Goal: Task Accomplishment & Management: Use online tool/utility

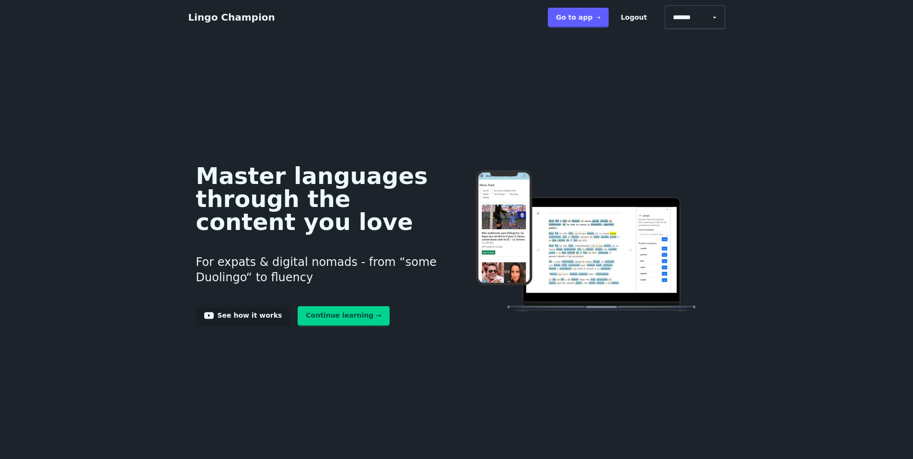
click at [299, 325] on link "Continue learning →" at bounding box center [343, 315] width 92 height 19
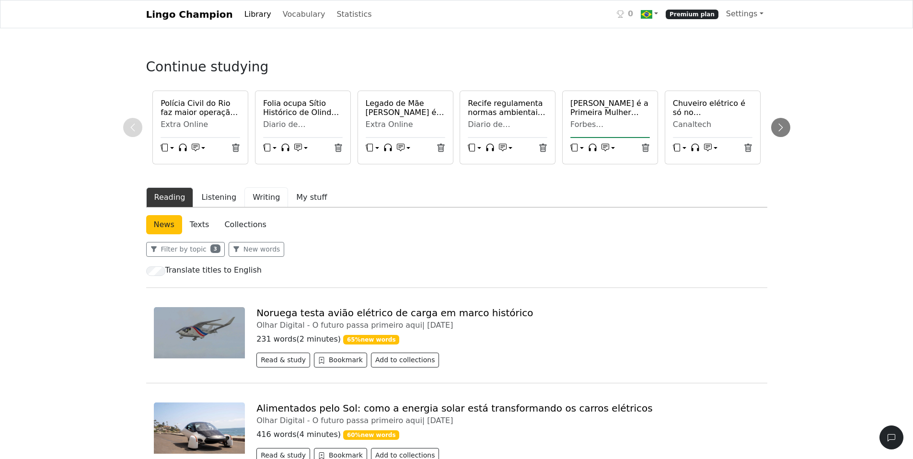
click at [288, 207] on button "Writing" at bounding box center [266, 197] width 44 height 20
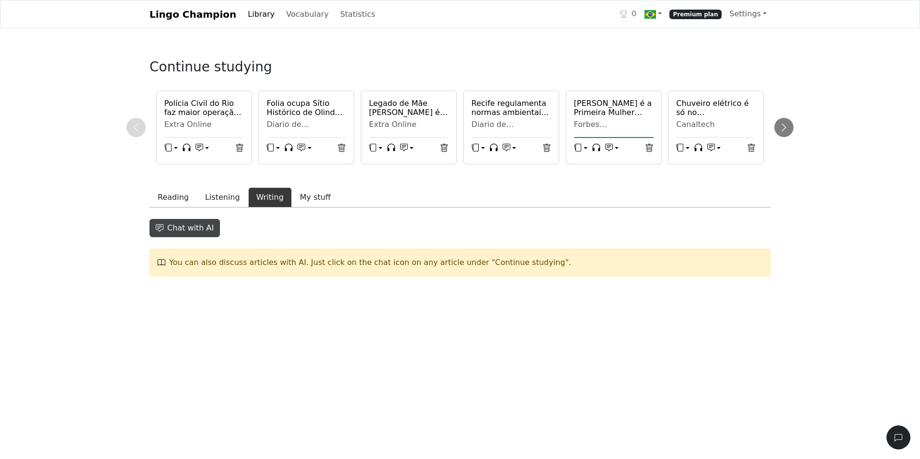
click at [185, 237] on button "Chat with AI" at bounding box center [184, 228] width 70 height 18
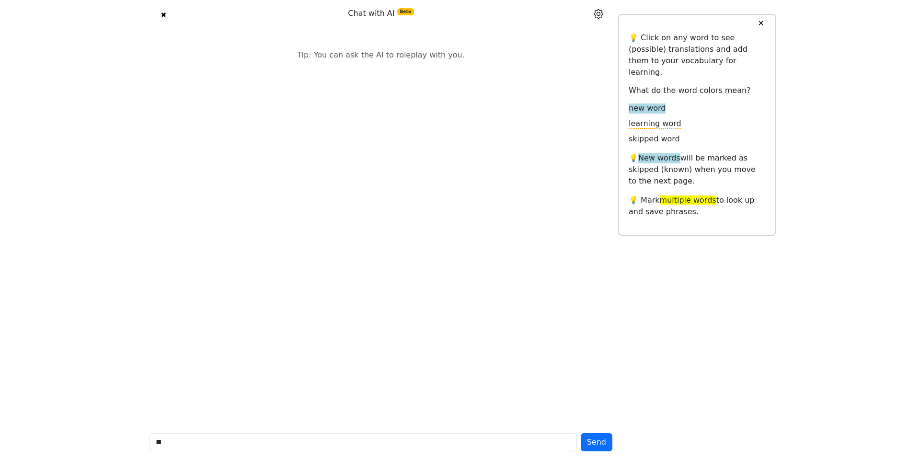
type input "*"
type input "**********"
click at [581, 433] on button "Send" at bounding box center [597, 442] width 32 height 18
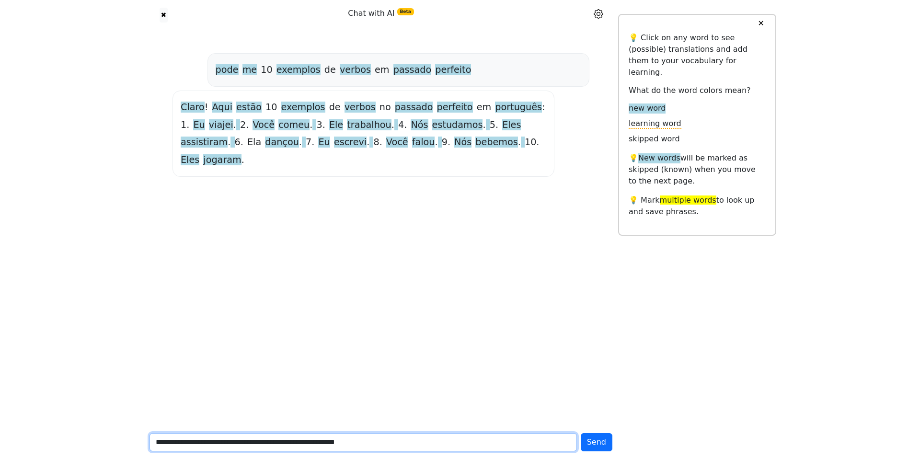
type input "**********"
click at [581, 433] on button "Send" at bounding box center [597, 442] width 32 height 18
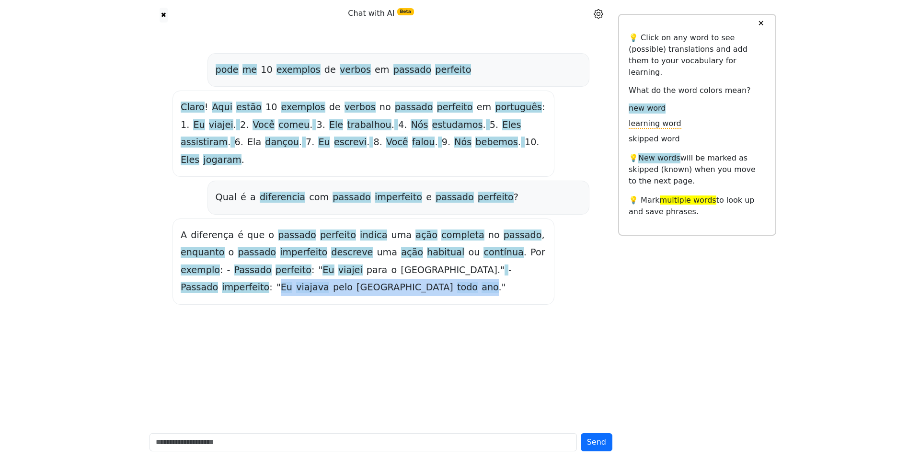
drag, startPoint x: 456, startPoint y: 353, endPoint x: 304, endPoint y: 353, distance: 151.4
click at [304, 297] on div "A diferença é que o passado perfeito indica uma ação completa no passado , enqu…" at bounding box center [364, 262] width 366 height 70
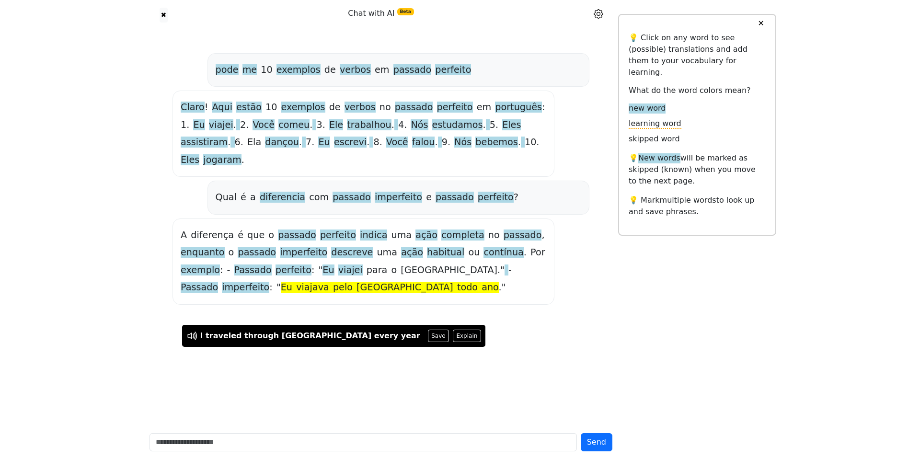
click at [472, 297] on div "A diferença é que o passado perfeito indica uma ação completa no passado , enqu…" at bounding box center [364, 262] width 366 height 70
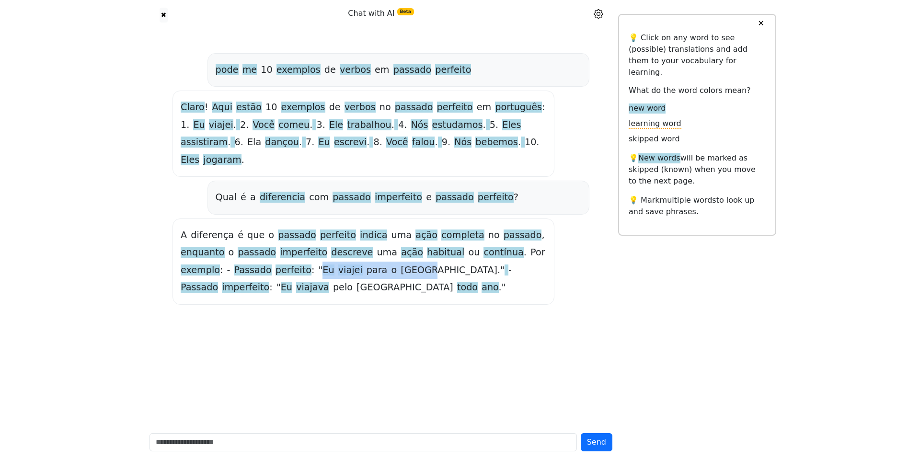
drag, startPoint x: 530, startPoint y: 332, endPoint x: 424, endPoint y: 333, distance: 105.4
click at [424, 297] on div "A diferença é que o passado perfeito indica uma ação completa no passado , enqu…" at bounding box center [364, 262] width 366 height 70
